Goal: Transaction & Acquisition: Download file/media

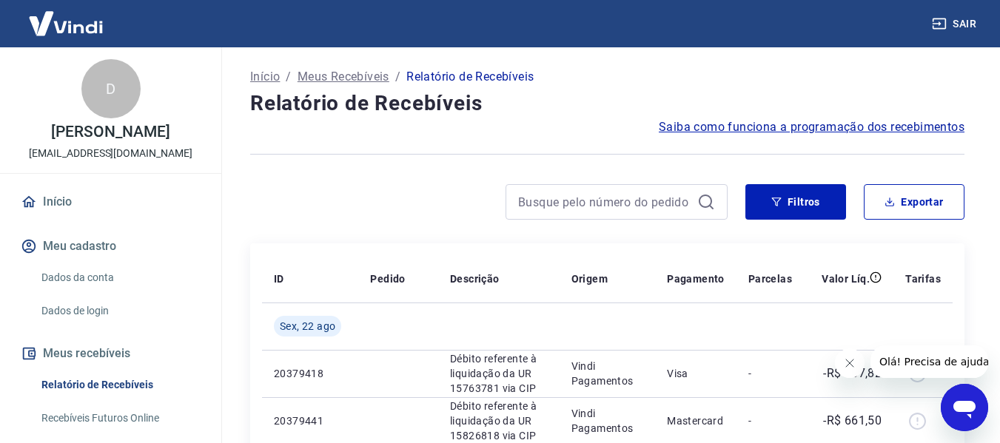
click at [843, 363] on icon "Fechar mensagem da empresa" at bounding box center [849, 363] width 12 height 12
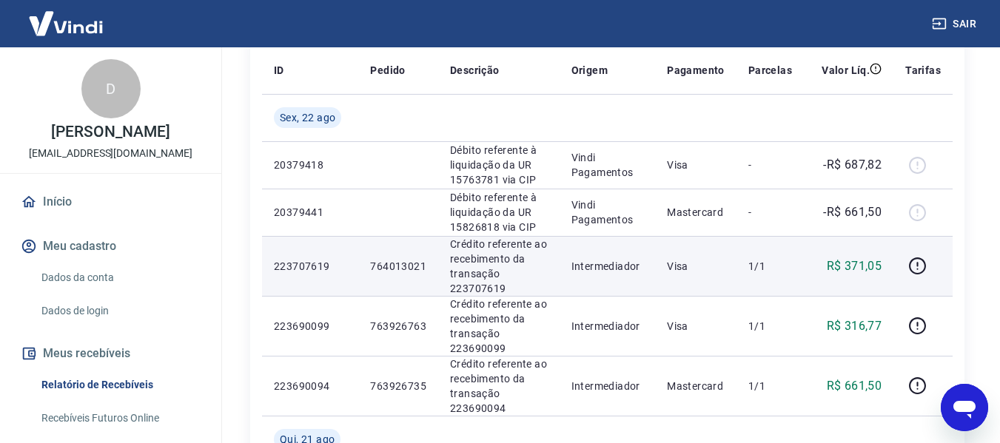
scroll to position [222, 0]
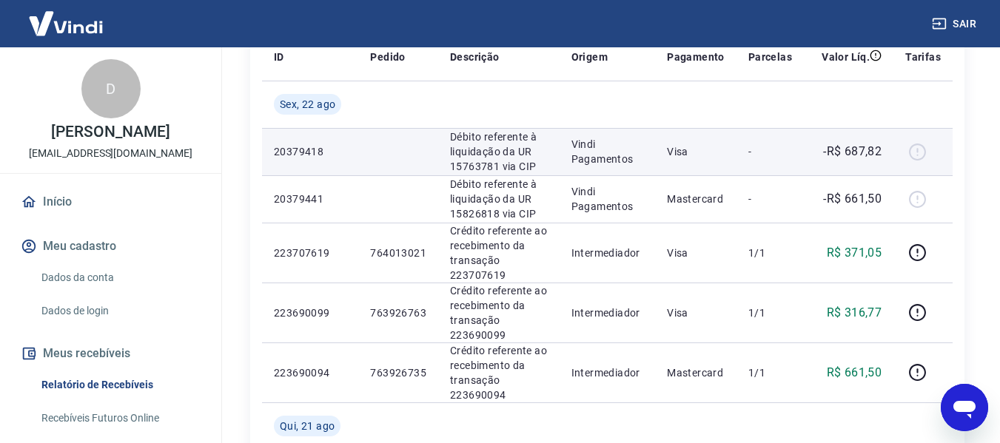
click at [916, 154] on div at bounding box center [923, 152] width 36 height 24
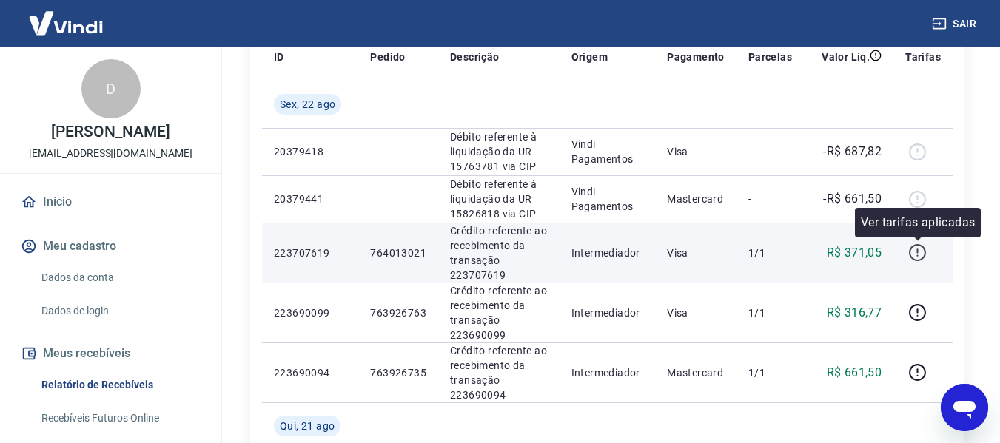
click at [917, 255] on icon "button" at bounding box center [917, 252] width 18 height 18
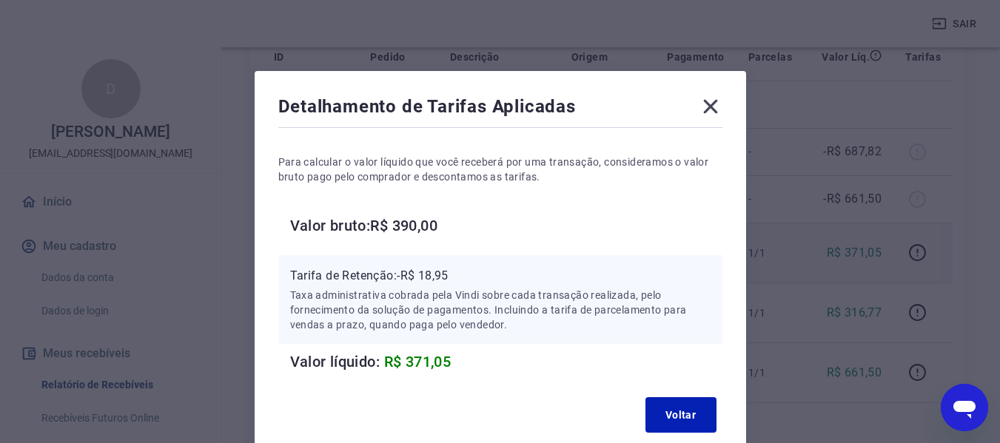
click at [707, 104] on icon at bounding box center [710, 107] width 14 height 14
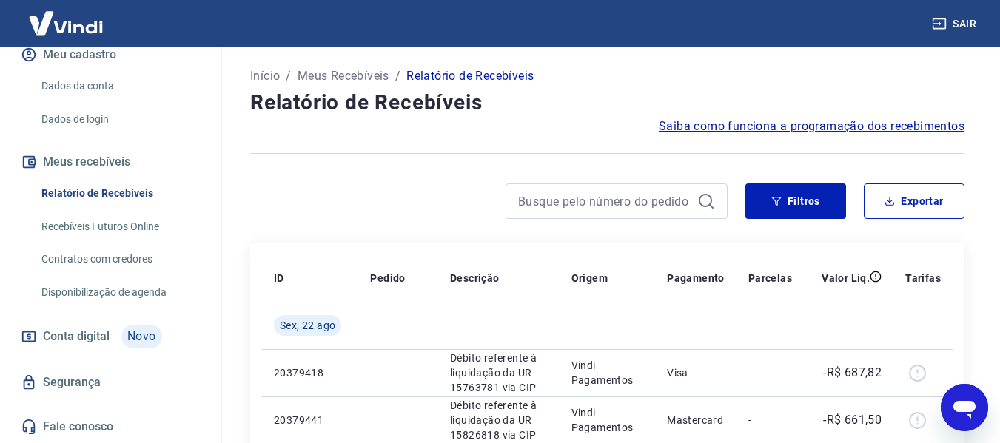
scroll to position [0, 0]
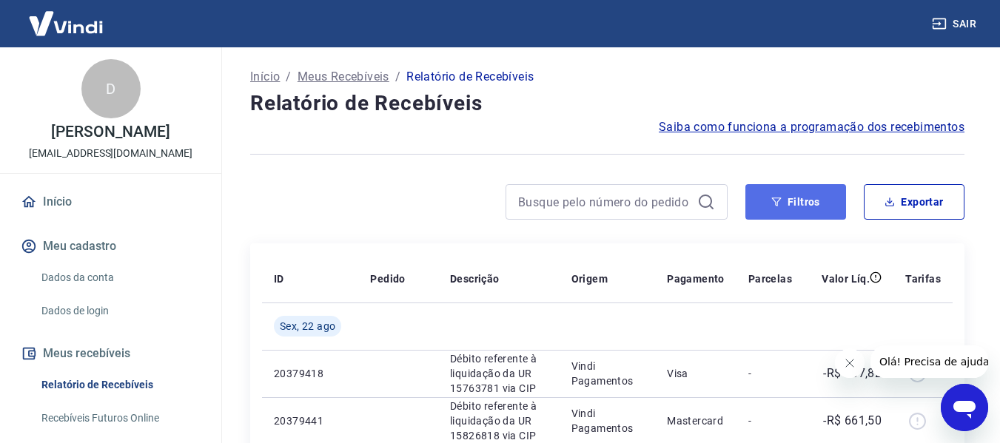
click at [787, 211] on button "Filtros" at bounding box center [795, 202] width 101 height 36
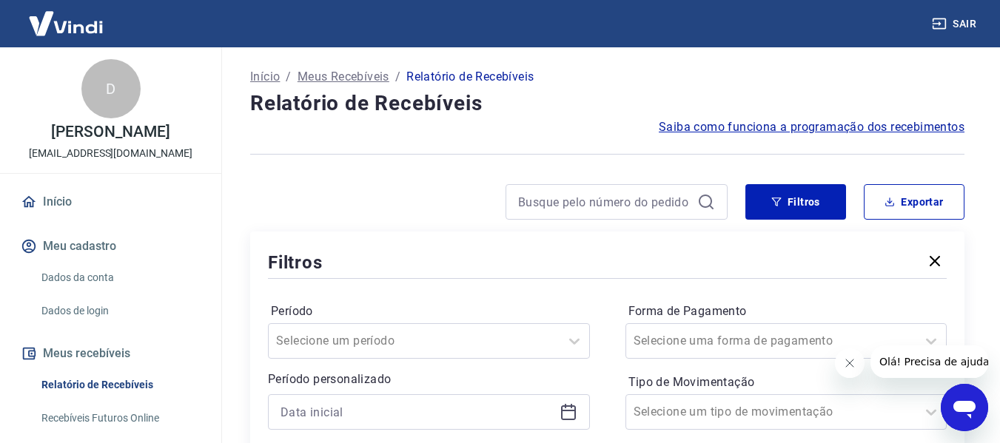
click at [937, 263] on icon "button" at bounding box center [934, 261] width 10 height 10
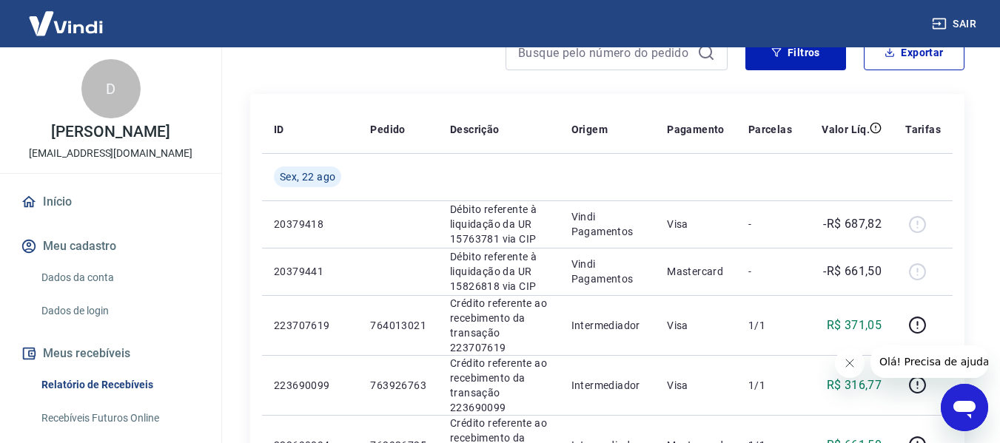
scroll to position [148, 0]
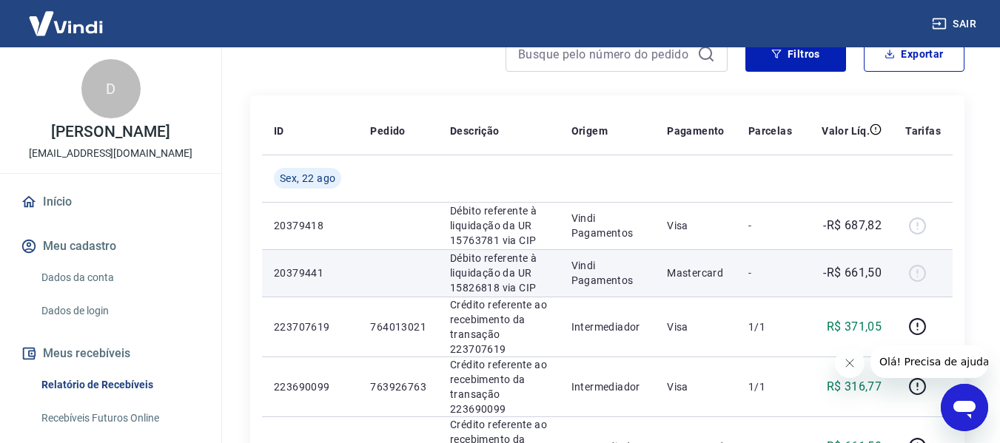
click at [924, 280] on div at bounding box center [923, 273] width 36 height 24
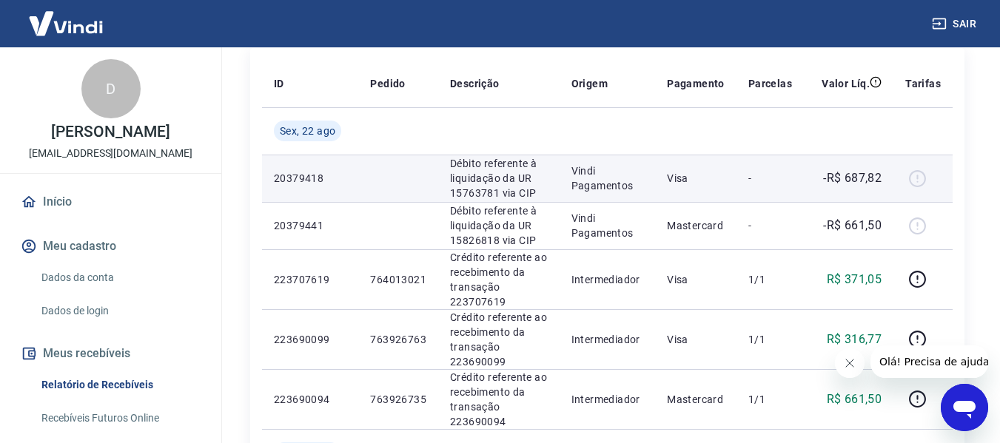
scroll to position [222, 0]
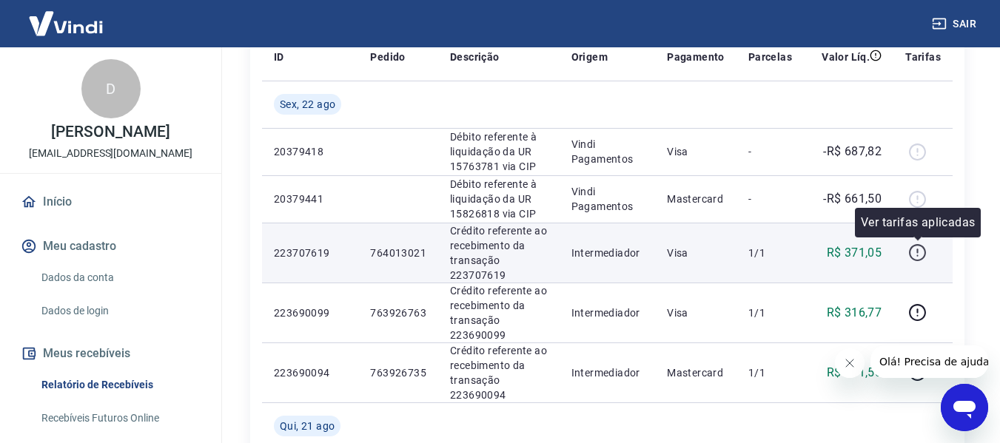
click at [923, 252] on icon "button" at bounding box center [917, 252] width 18 height 18
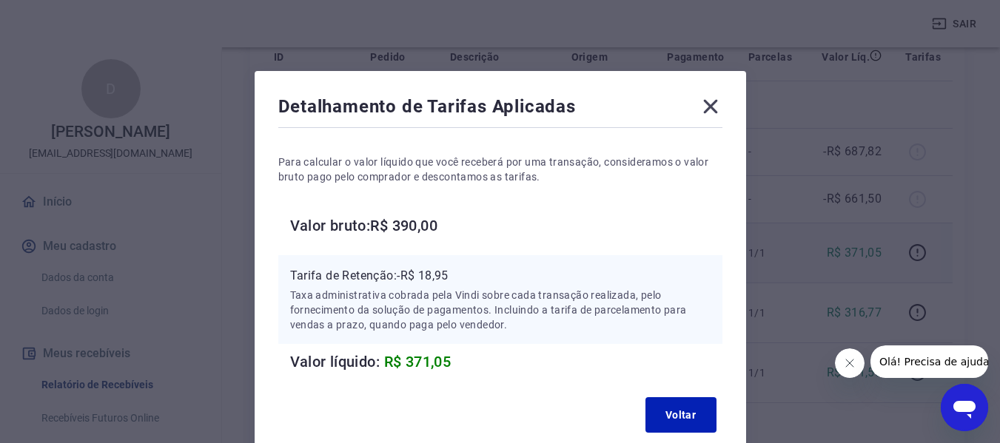
click at [710, 108] on icon at bounding box center [710, 107] width 14 height 14
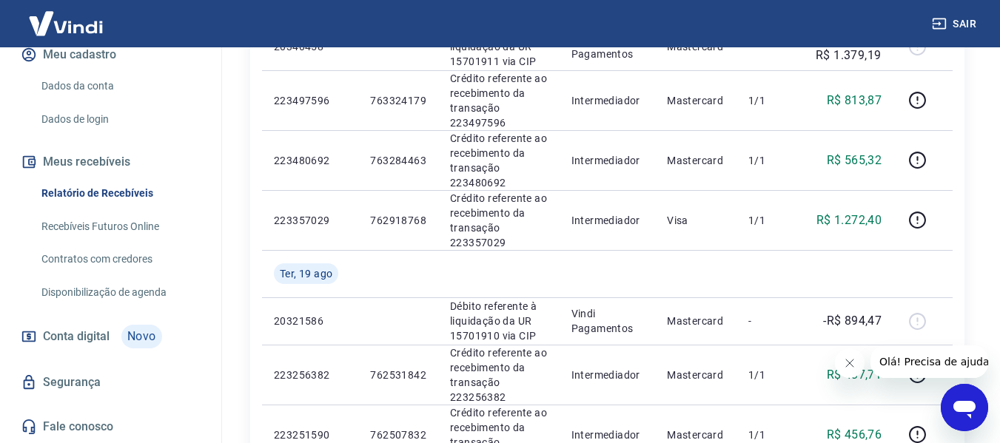
scroll to position [888, 0]
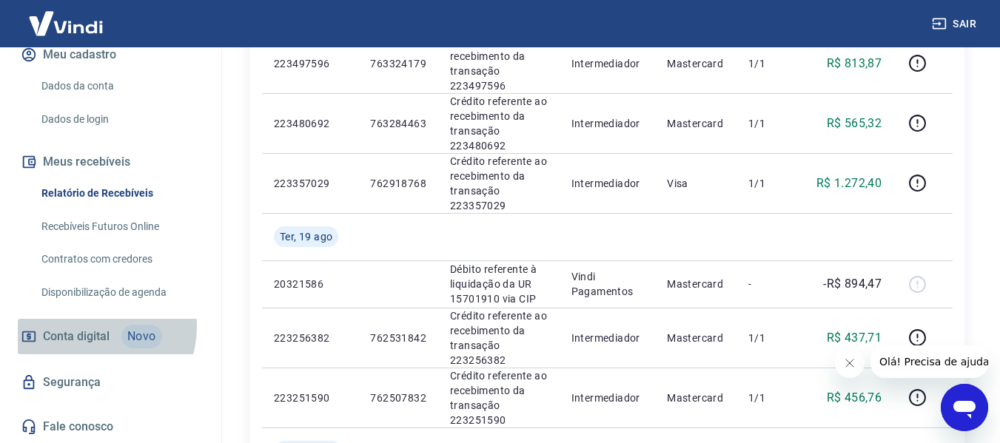
click at [92, 327] on span "Conta digital" at bounding box center [76, 336] width 67 height 21
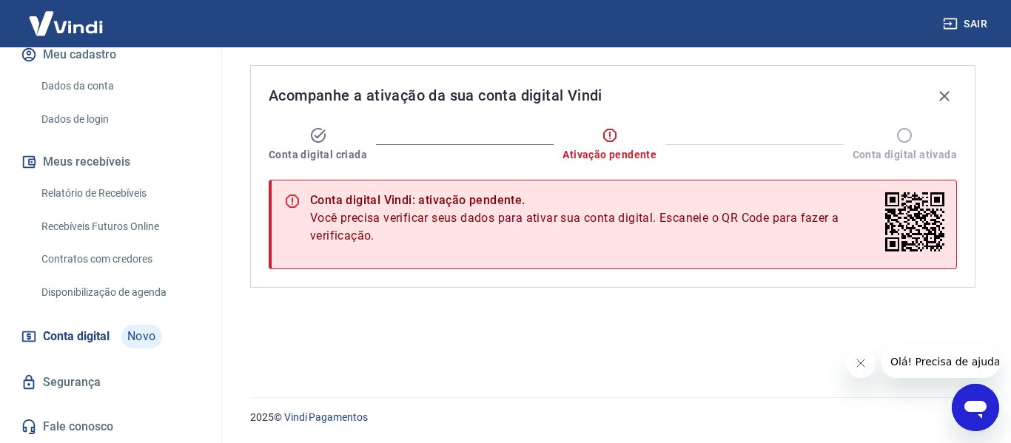
click at [100, 215] on link "Recebíveis Futuros Online" at bounding box center [120, 227] width 168 height 30
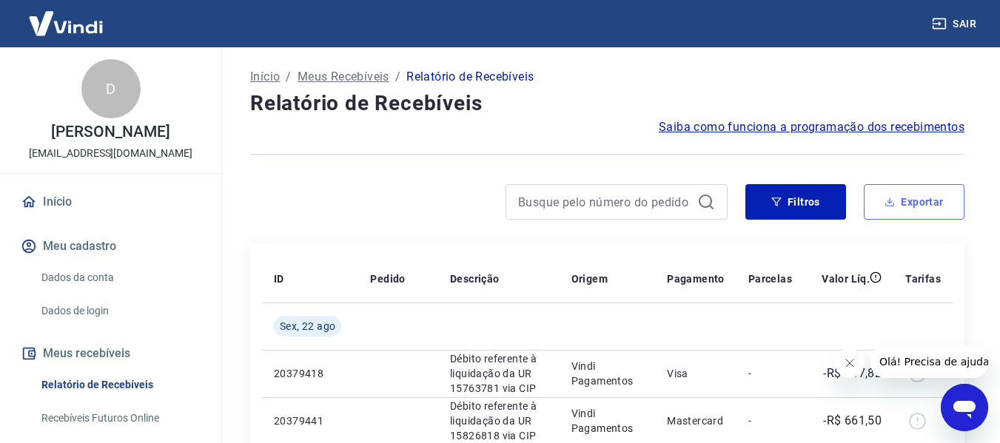
click at [917, 187] on button "Exportar" at bounding box center [913, 202] width 101 height 36
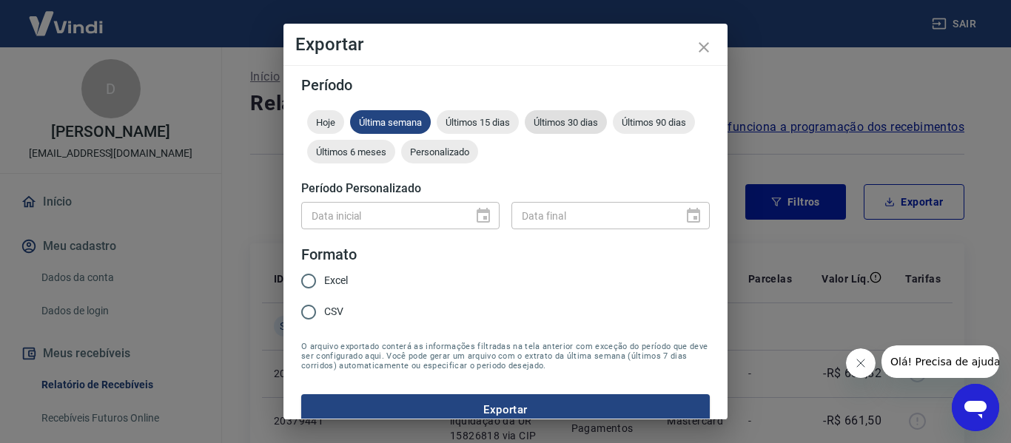
click at [567, 115] on div "Últimos 30 dias" at bounding box center [566, 122] width 82 height 24
click at [309, 276] on input "Excel" at bounding box center [308, 281] width 31 height 31
radio input "true"
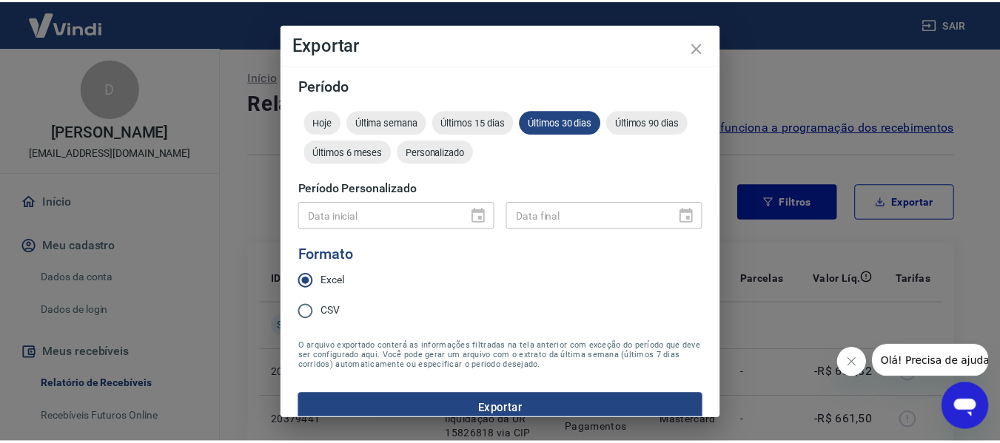
scroll to position [18, 0]
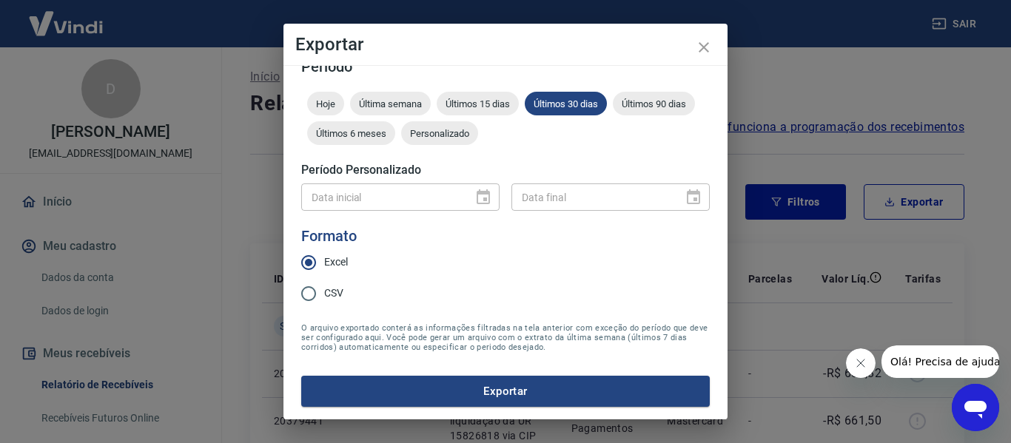
click at [536, 382] on button "Exportar" at bounding box center [505, 391] width 408 height 31
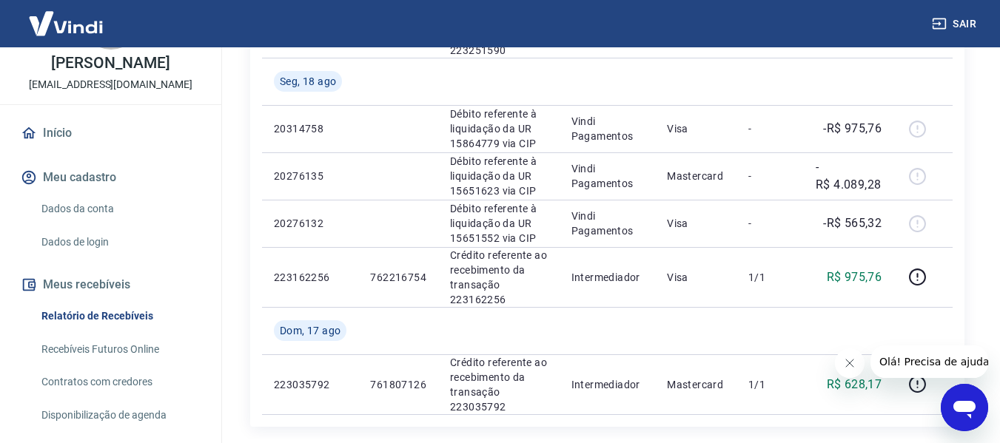
scroll to position [0, 0]
